Goal: Information Seeking & Learning: Check status

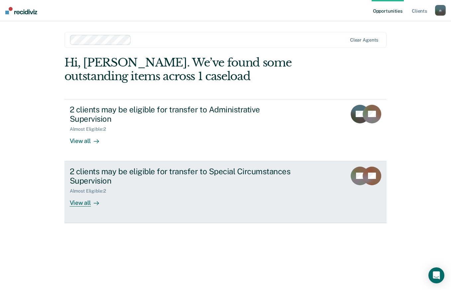
click at [201, 167] on div "2 clients may be eligible for transfer to Special Circumstances Supervision" at bounding box center [186, 176] width 233 height 19
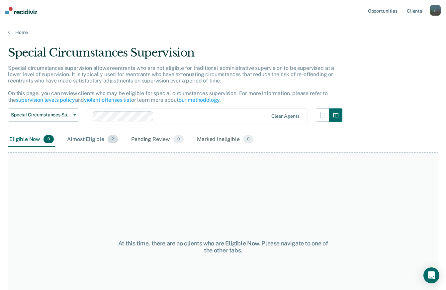
click at [113, 137] on span "2" at bounding box center [113, 139] width 10 height 9
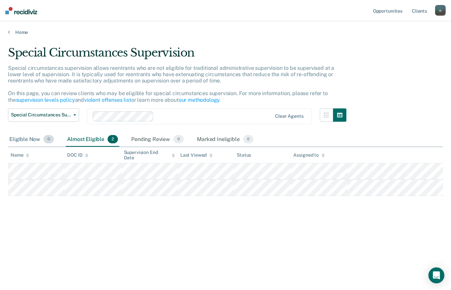
click at [30, 138] on div "Eligible Now 0" at bounding box center [31, 139] width 47 height 15
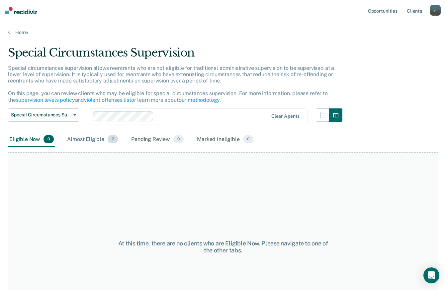
click at [99, 140] on div "Almost Eligible 2" at bounding box center [93, 139] width 54 height 15
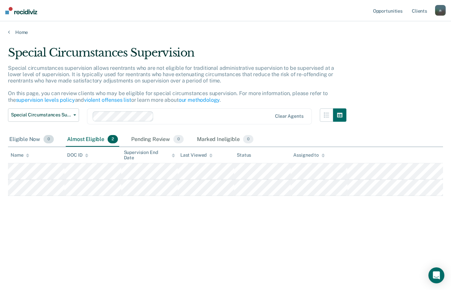
click at [18, 139] on div "Eligible Now 0" at bounding box center [31, 139] width 47 height 15
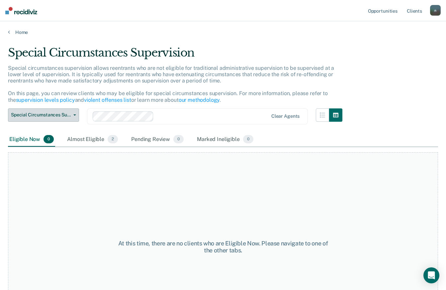
click at [63, 119] on button "Special Circumstances Supervision" at bounding box center [43, 114] width 71 height 13
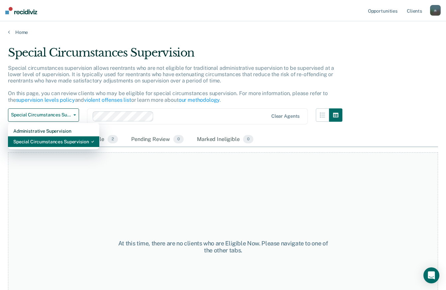
click at [61, 139] on div "Special Circumstances Supervision" at bounding box center [53, 141] width 81 height 11
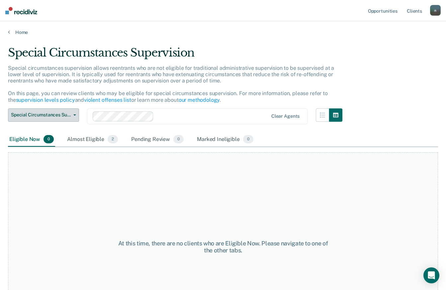
click at [43, 113] on span "Special Circumstances Supervision" at bounding box center [41, 115] width 60 height 6
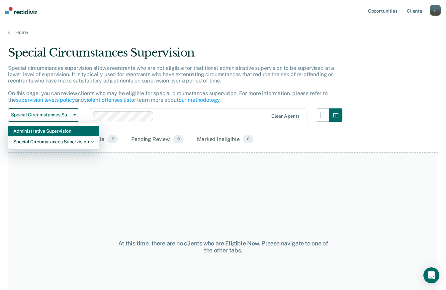
click at [46, 133] on div "Administrative Supervision" at bounding box center [53, 131] width 81 height 11
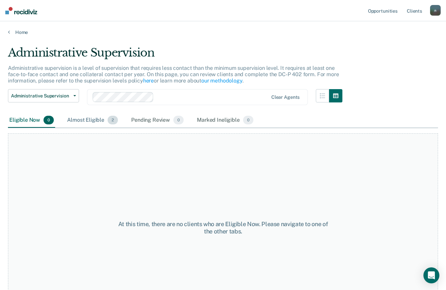
click at [92, 126] on div "Almost Eligible 2" at bounding box center [93, 120] width 54 height 15
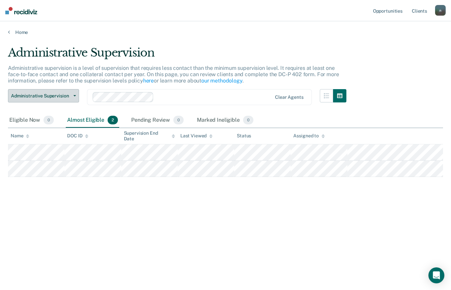
click at [51, 95] on span "Administrative Supervision" at bounding box center [41, 96] width 60 height 6
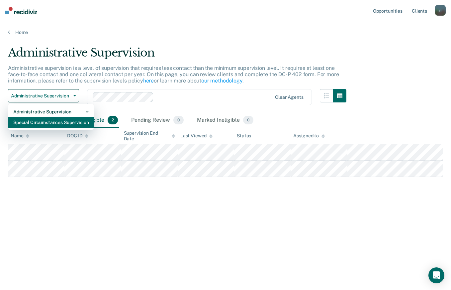
click at [61, 124] on div "Special Circumstances Supervision" at bounding box center [50, 122] width 75 height 11
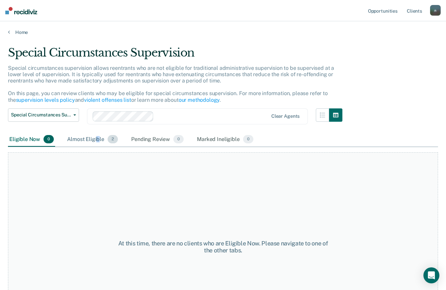
click at [98, 139] on div "Almost Eligible 2" at bounding box center [93, 139] width 54 height 15
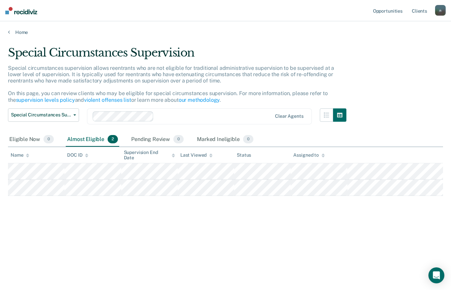
click at [212, 256] on div "Special Circumstances Supervision Special circumstances supervision allows reen…" at bounding box center [225, 153] width 435 height 215
click at [54, 114] on span "Special Circumstances Supervision" at bounding box center [41, 115] width 60 height 6
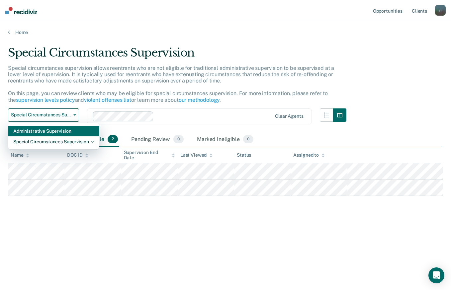
click at [46, 133] on div "Administrative Supervision" at bounding box center [53, 131] width 81 height 11
